Goal: Information Seeking & Learning: Check status

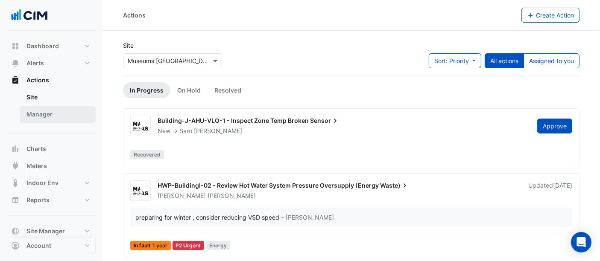
click at [58, 115] on link "Manager" at bounding box center [58, 114] width 76 height 17
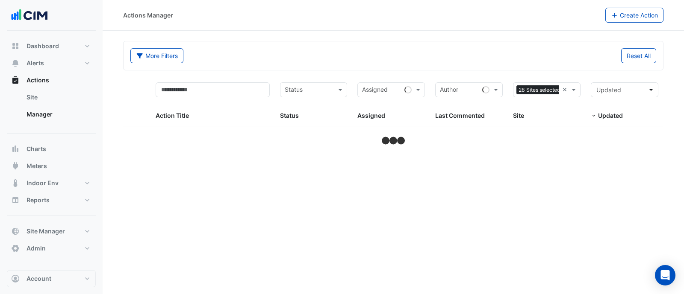
select select "**"
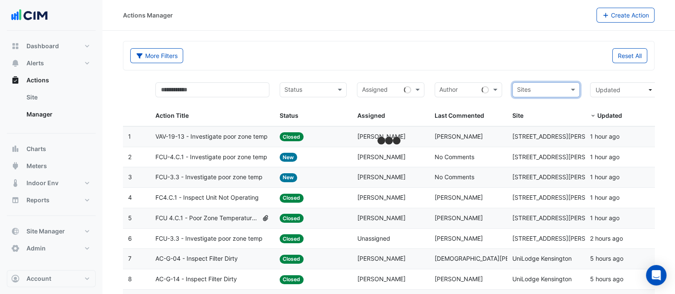
click at [560, 89] on input "text" at bounding box center [541, 91] width 48 height 10
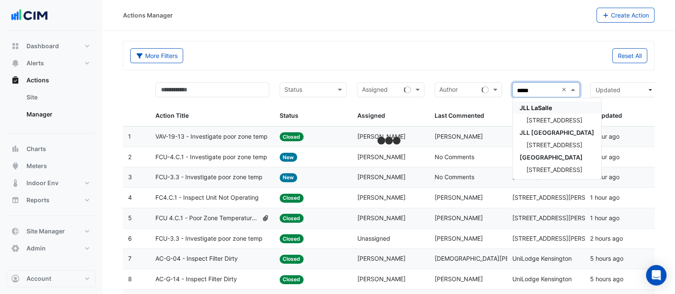
type input "******"
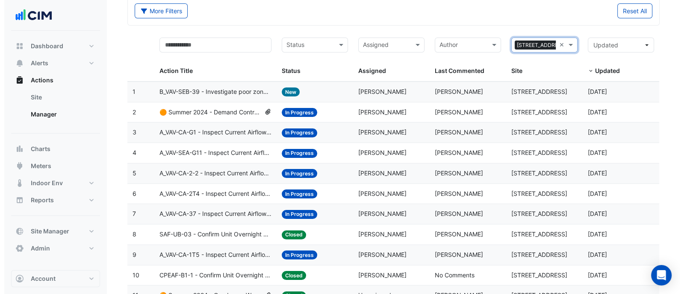
scroll to position [71, 0]
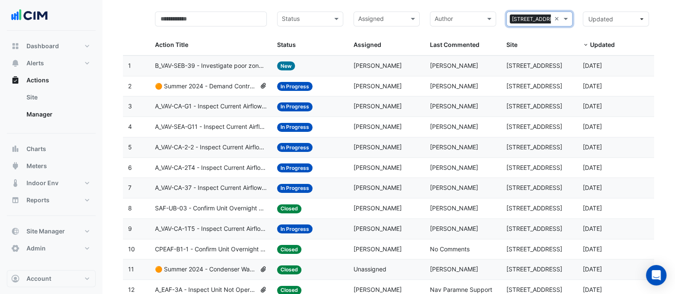
click at [257, 82] on div "🟠 Summer 2024 - Demand Controlled Ventilation (CO2) [BEEP]" at bounding box center [211, 87] width 112 height 10
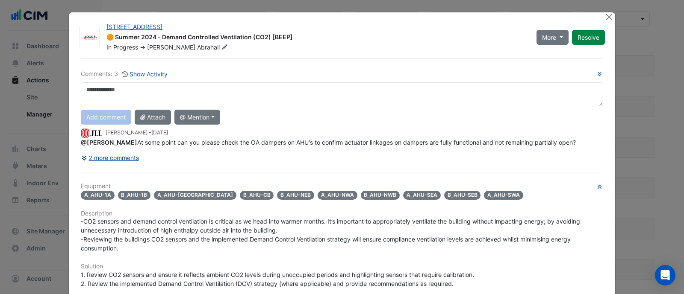
click at [124, 165] on button "2 more comments" at bounding box center [110, 157] width 59 height 15
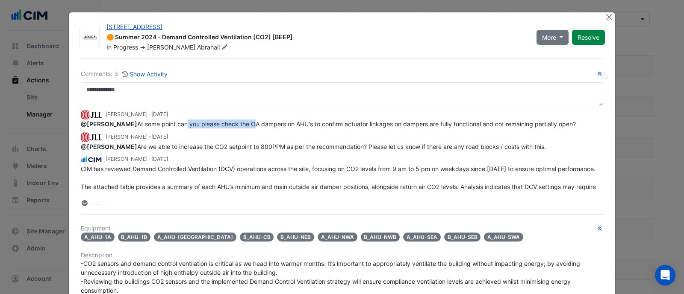
drag, startPoint x: 117, startPoint y: 145, endPoint x: 186, endPoint y: 145, distance: 68.4
click at [186, 129] on div "@[PERSON_NAME] At some point can you please check the OA dampers on AHU's to co…" at bounding box center [342, 124] width 522 height 9
click at [184, 128] on span "@[PERSON_NAME] At some point can you please check the OA dampers on AHU's to co…" at bounding box center [328, 123] width 495 height 7
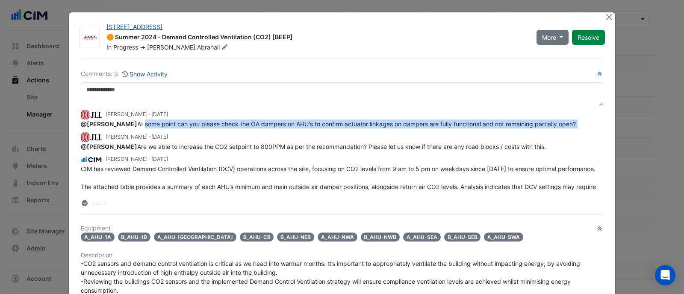
click at [184, 128] on span "@[PERSON_NAME] At some point can you please check the OA dampers on AHU's to co…" at bounding box center [328, 123] width 495 height 7
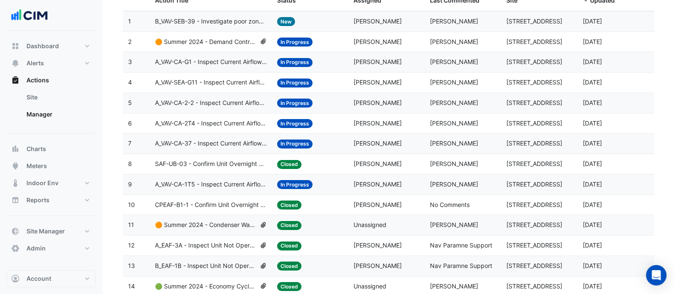
scroll to position [142, 0]
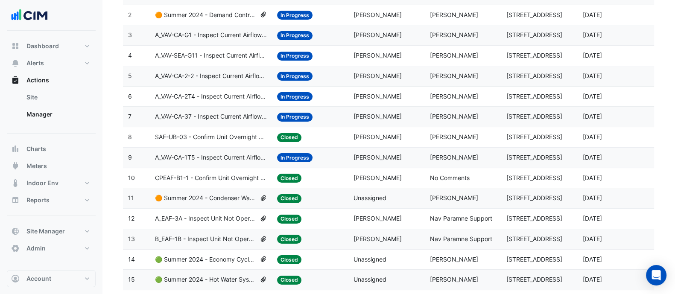
click at [222, 197] on span "🟠 Summer 2024 - Condenser Water Temperature Reset (Wet Bulb) [BEEP]" at bounding box center [205, 199] width 101 height 10
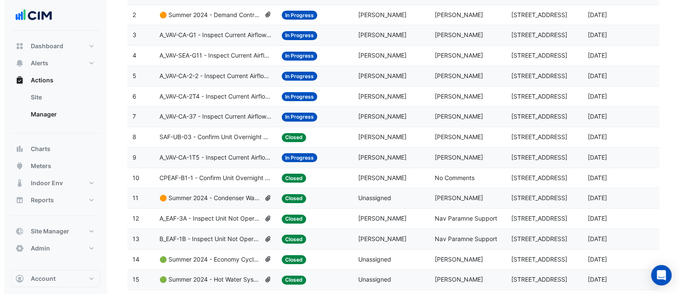
scroll to position [0, 0]
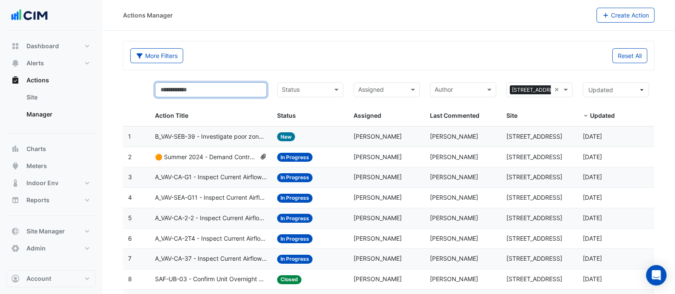
drag, startPoint x: 221, startPoint y: 88, endPoint x: 214, endPoint y: 86, distance: 7.6
click at [221, 88] on input "text" at bounding box center [211, 89] width 112 height 15
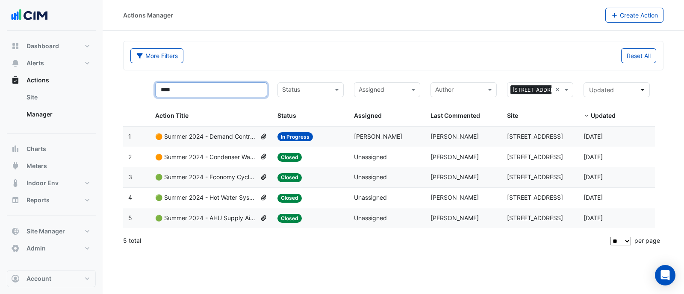
type input "****"
click at [303, 50] on div "More Filters" at bounding box center [259, 55] width 268 height 15
click at [274, 133] on datatable-body-cell "Status: In Progress" at bounding box center [310, 137] width 76 height 20
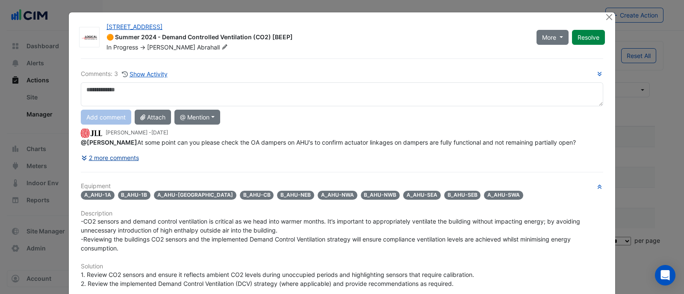
click at [93, 165] on button "2 more comments" at bounding box center [110, 157] width 59 height 15
